Goal: Find specific page/section: Find specific page/section

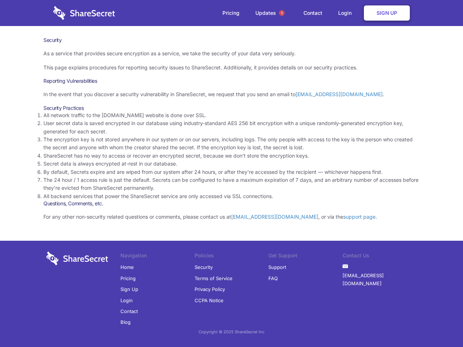
click at [231, 174] on li "By default, Secrets expire and are wiped from our system after 24 hours, or aft…" at bounding box center [231, 172] width 376 height 8
click at [282, 13] on span "1" at bounding box center [282, 13] width 6 height 6
